Goal: Find specific page/section: Find specific page/section

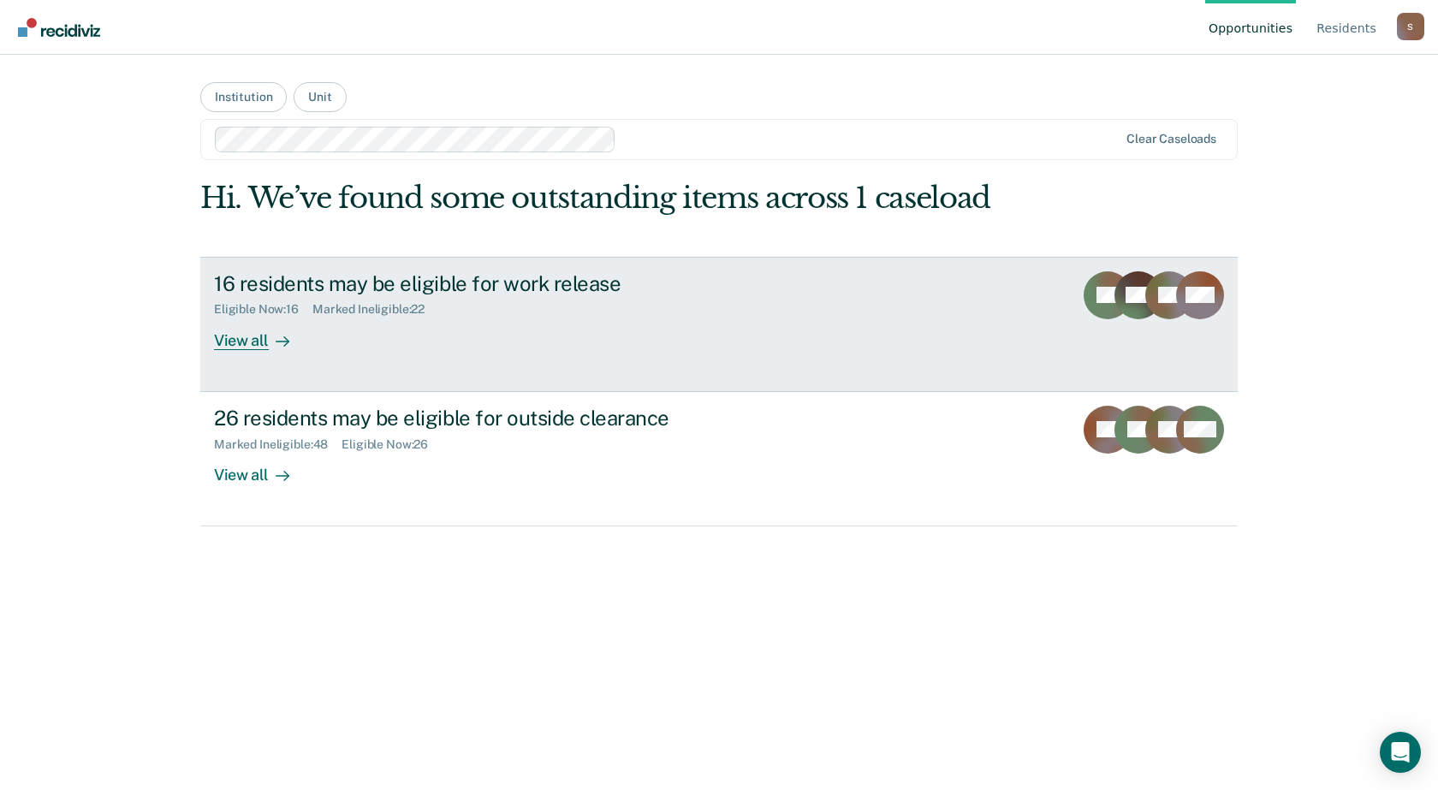
click at [472, 336] on div "16 residents may be eligible for work release Eligible Now : 16 Marked Ineligib…" at bounding box center [535, 310] width 642 height 79
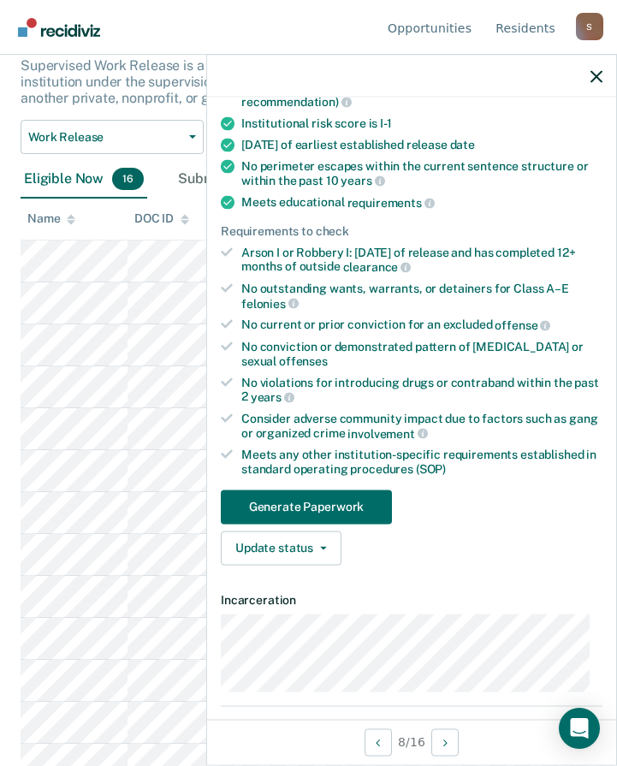
scroll to position [342, 0]
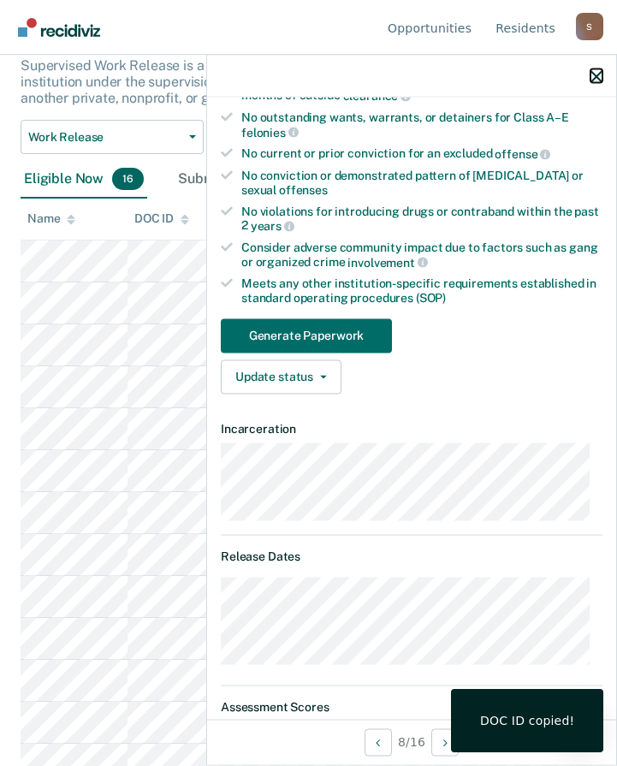
drag, startPoint x: 594, startPoint y: 75, endPoint x: 582, endPoint y: 81, distance: 13.4
click at [595, 75] on icon "button" at bounding box center [597, 76] width 12 height 12
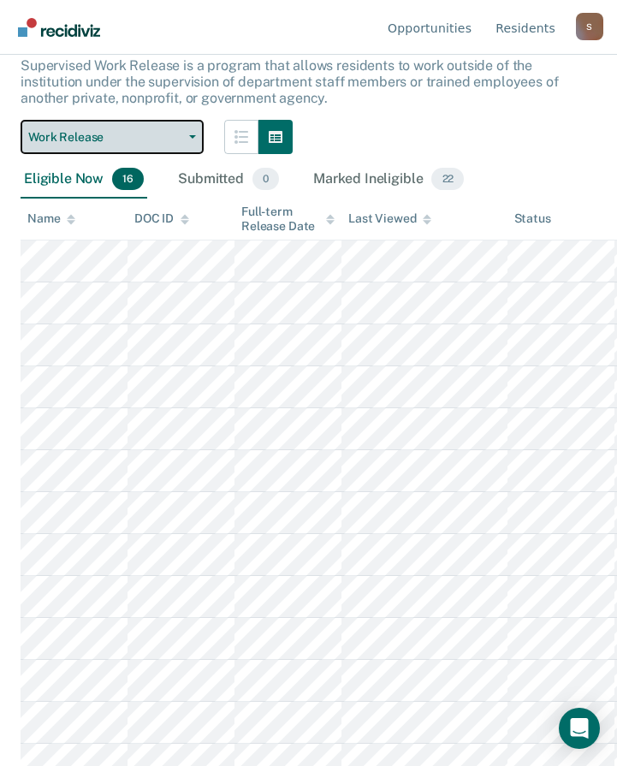
click at [160, 135] on span "Work Release" at bounding box center [105, 137] width 154 height 15
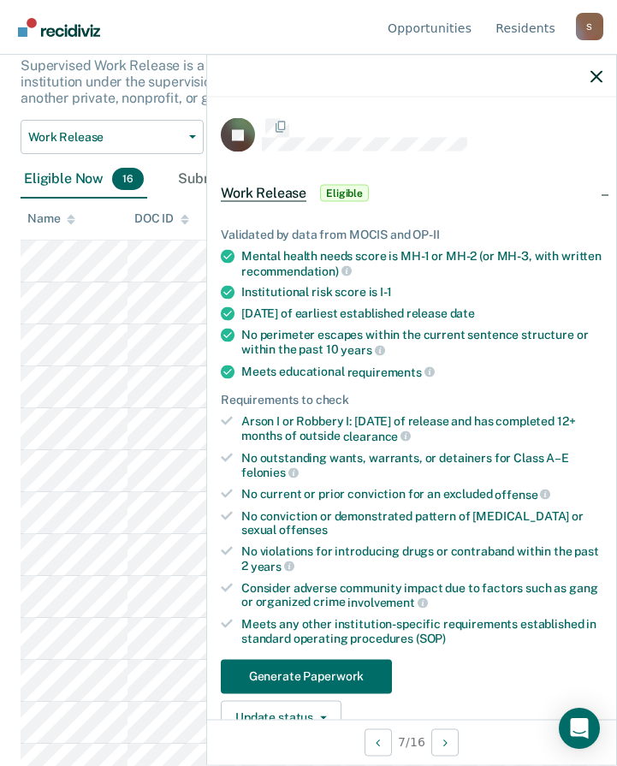
scroll to position [317, 0]
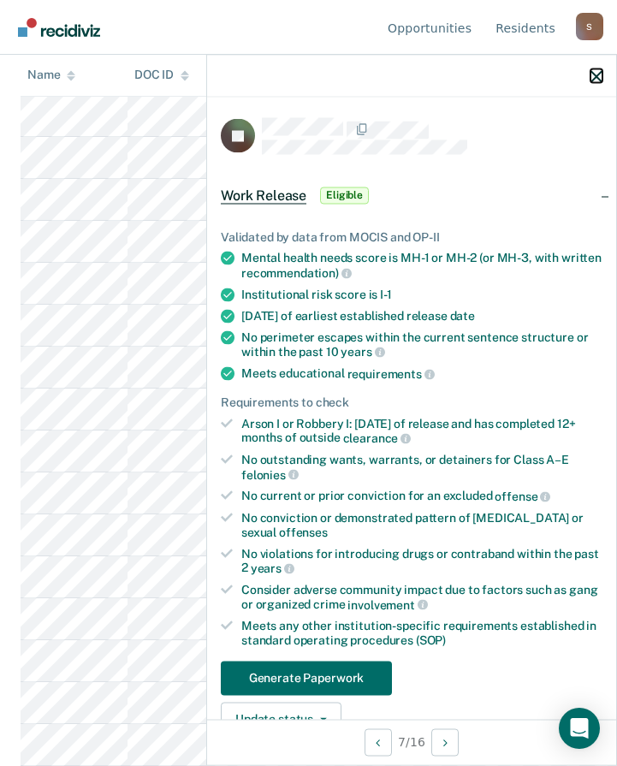
click at [595, 72] on icon "button" at bounding box center [597, 76] width 12 height 12
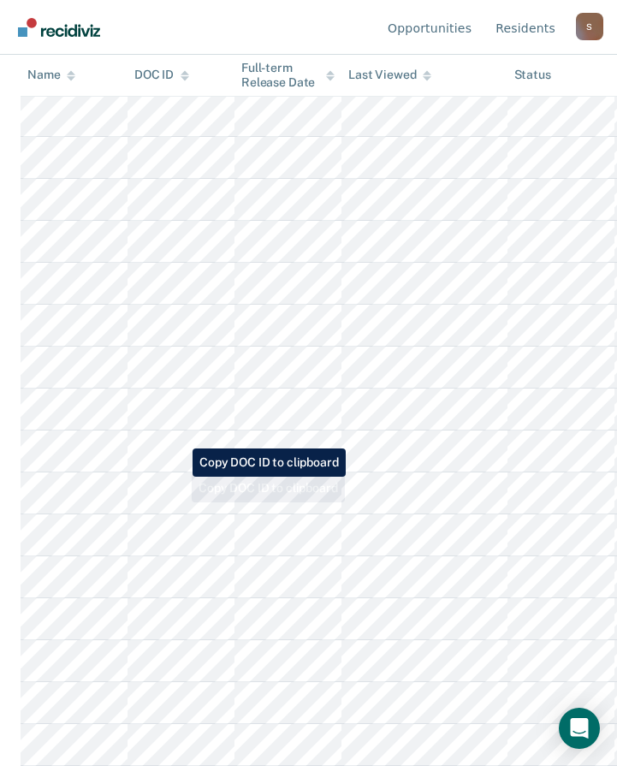
scroll to position [0, 0]
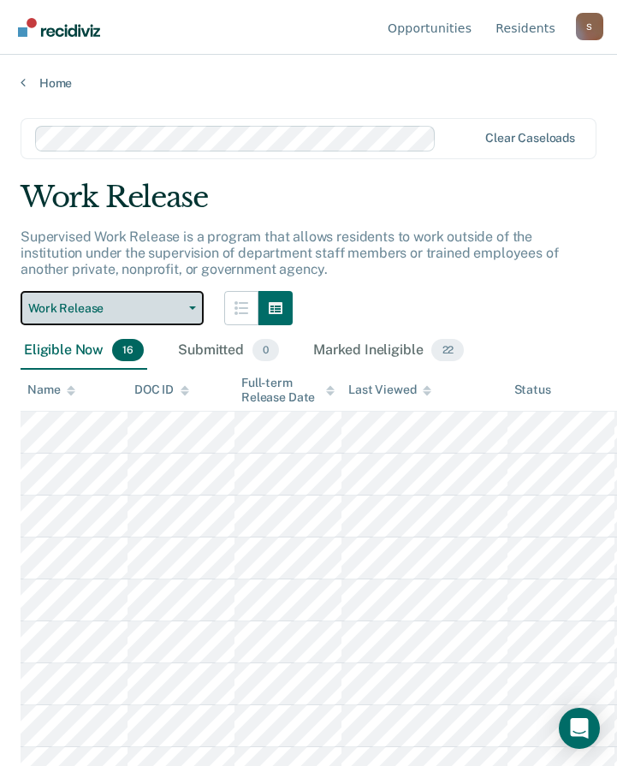
click at [182, 312] on button "Work Release" at bounding box center [112, 308] width 183 height 34
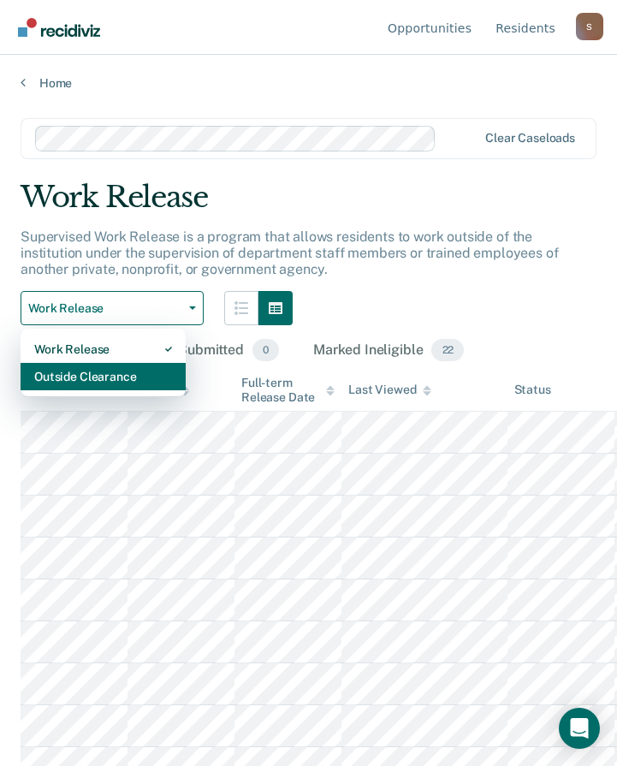
click at [122, 371] on div "Outside Clearance" at bounding box center [103, 376] width 138 height 27
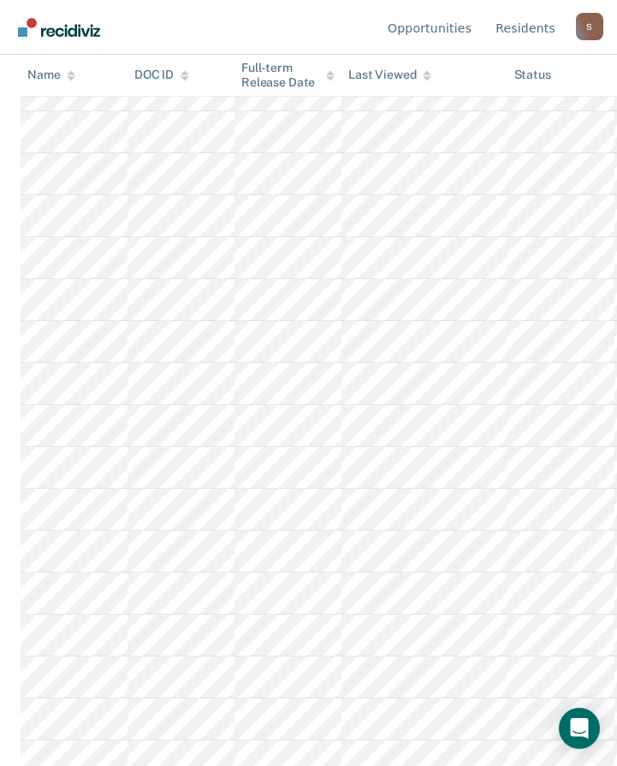
scroll to position [428, 0]
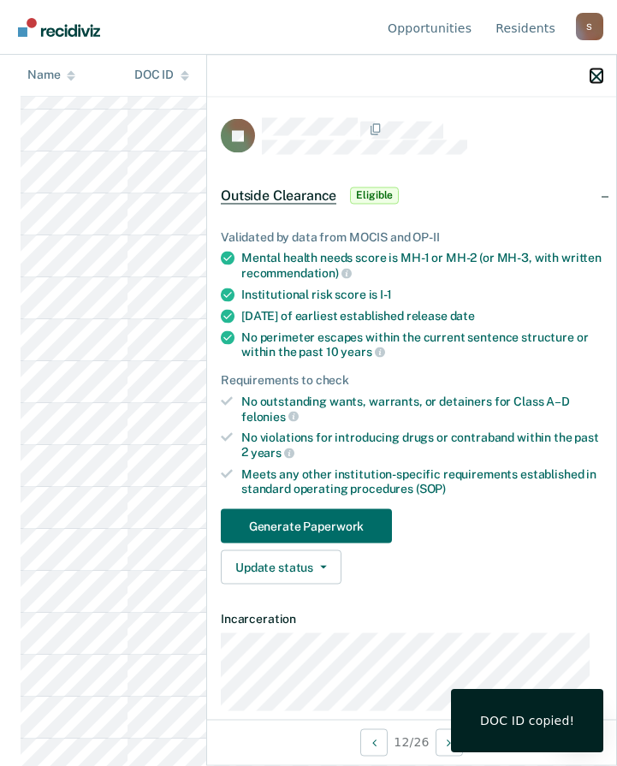
click at [592, 74] on icon "button" at bounding box center [597, 76] width 12 height 12
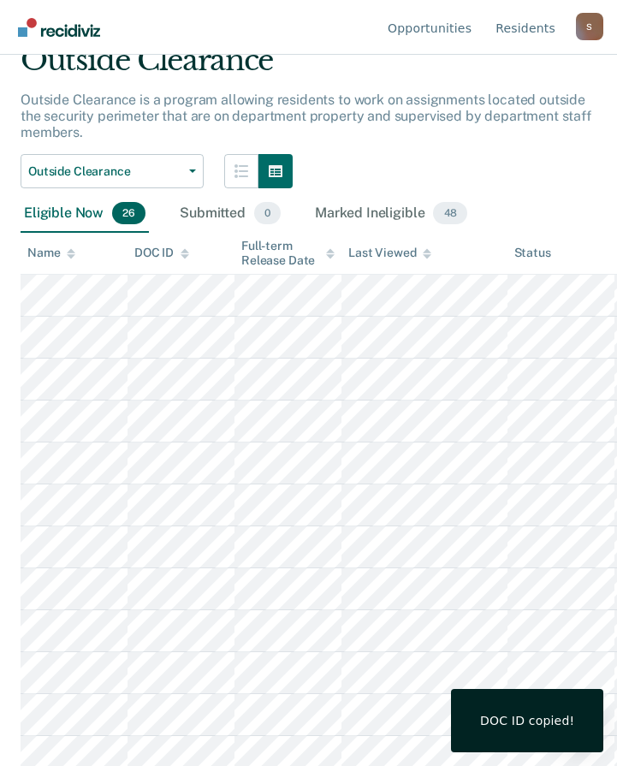
scroll to position [0, 0]
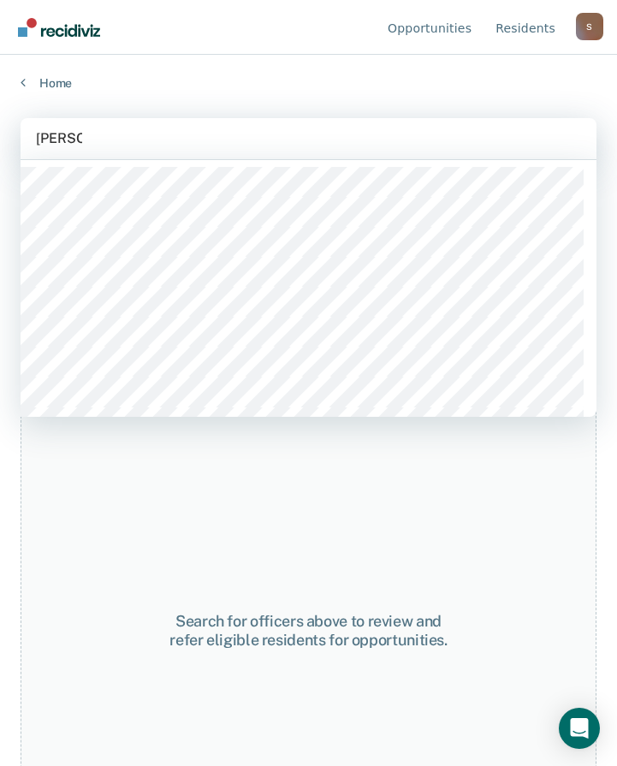
type input "western"
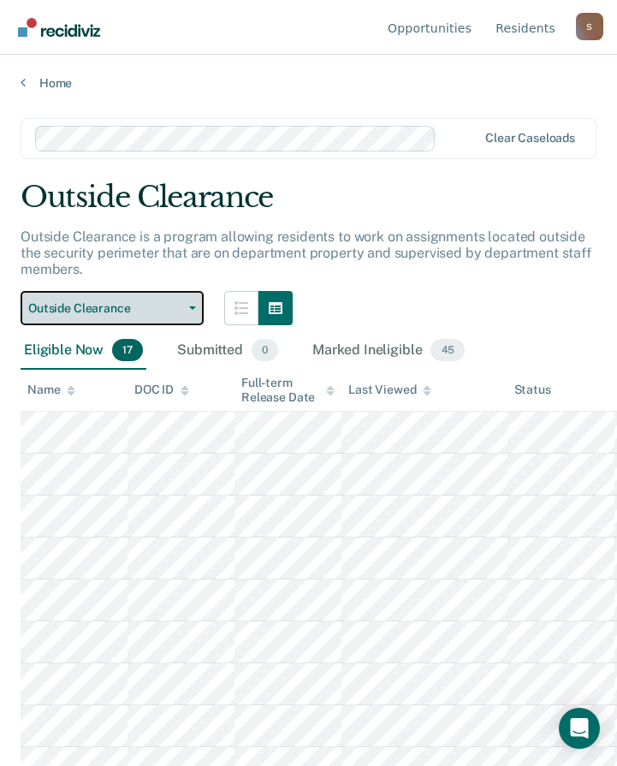
click at [154, 306] on span "Outside Clearance" at bounding box center [105, 308] width 154 height 15
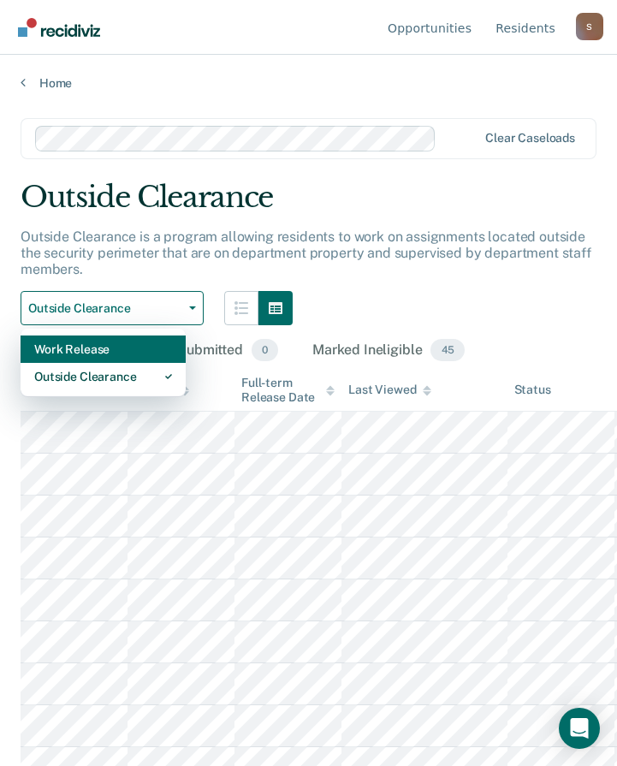
click at [78, 345] on div "Work Release" at bounding box center [103, 349] width 138 height 27
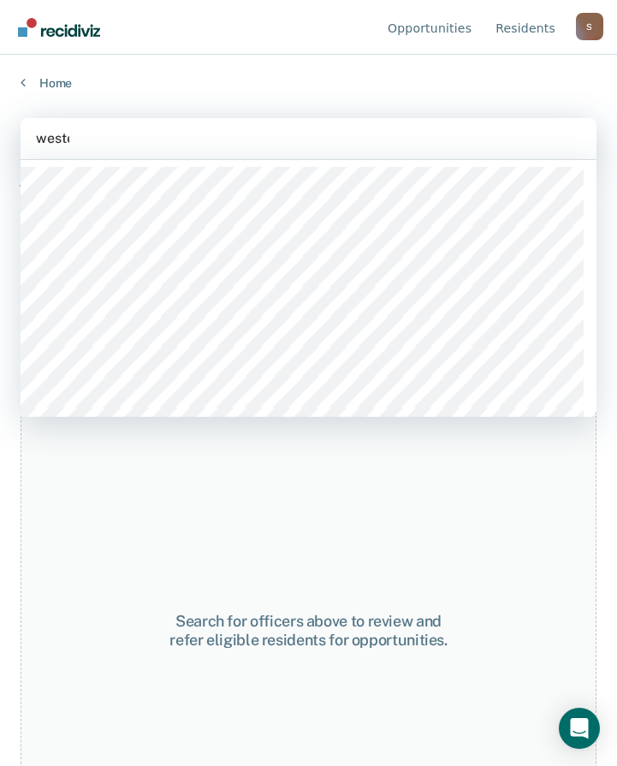
type input "[PERSON_NAME]"
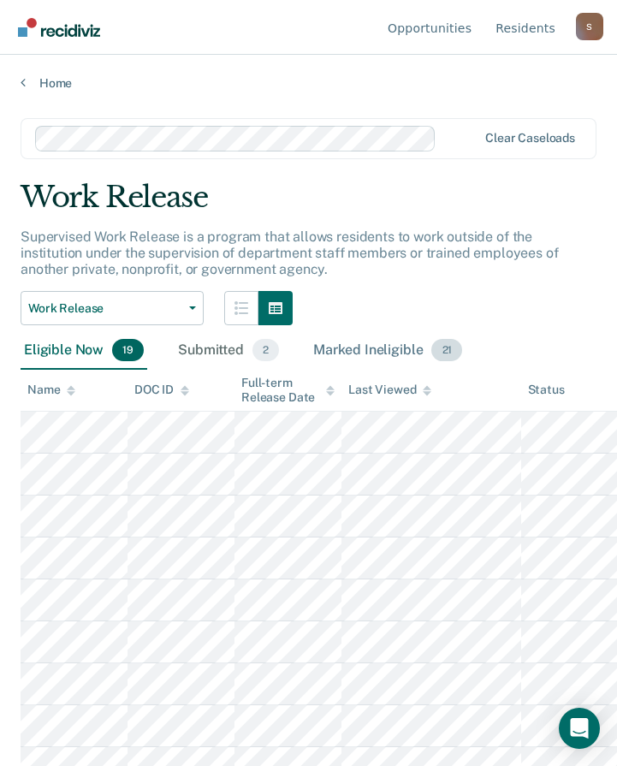
click at [362, 348] on div "Marked Ineligible 21" at bounding box center [388, 351] width 156 height 38
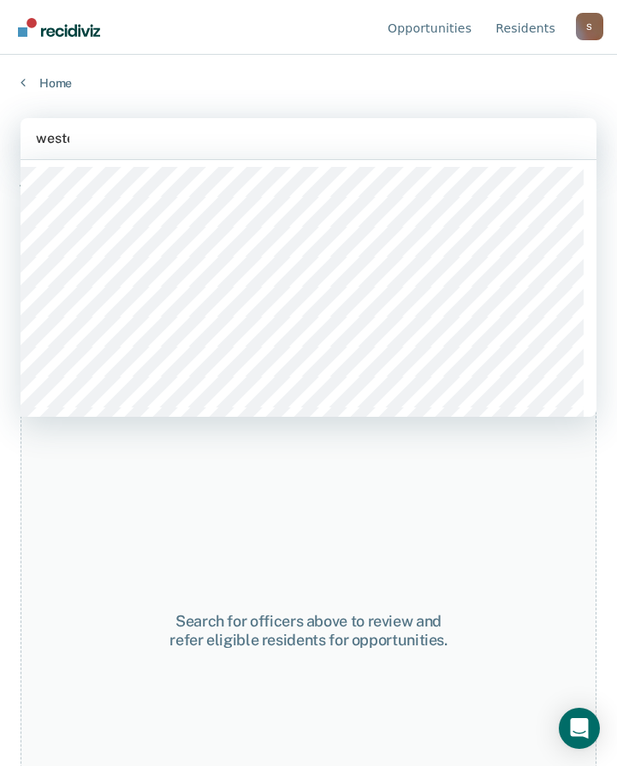
type input "[PERSON_NAME]"
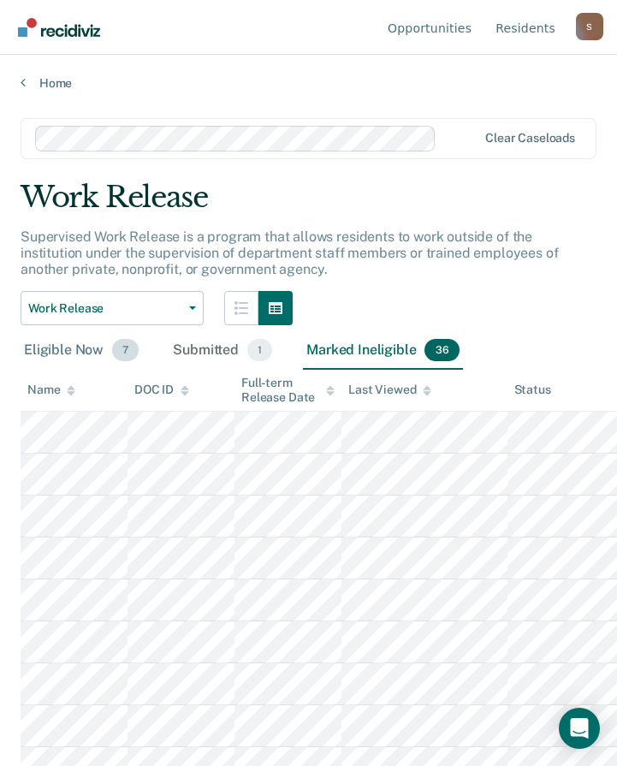
click at [71, 348] on div "Eligible Now 7" at bounding box center [82, 351] width 122 height 38
